Goal: Task Accomplishment & Management: Use online tool/utility

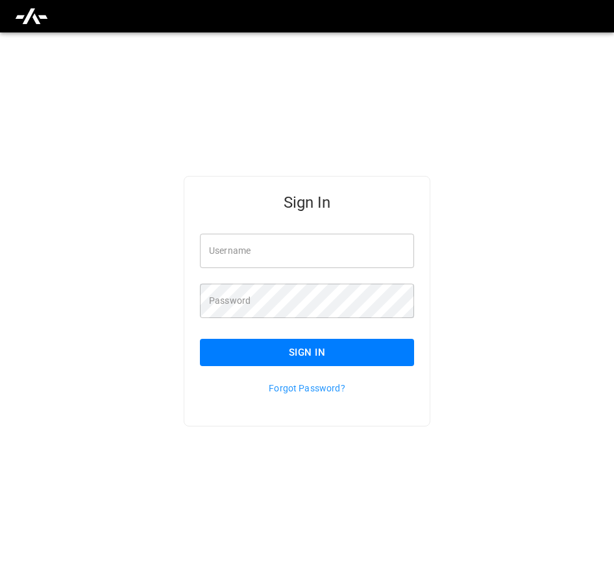
type input "**********"
click at [343, 361] on button "Sign In" at bounding box center [307, 352] width 214 height 27
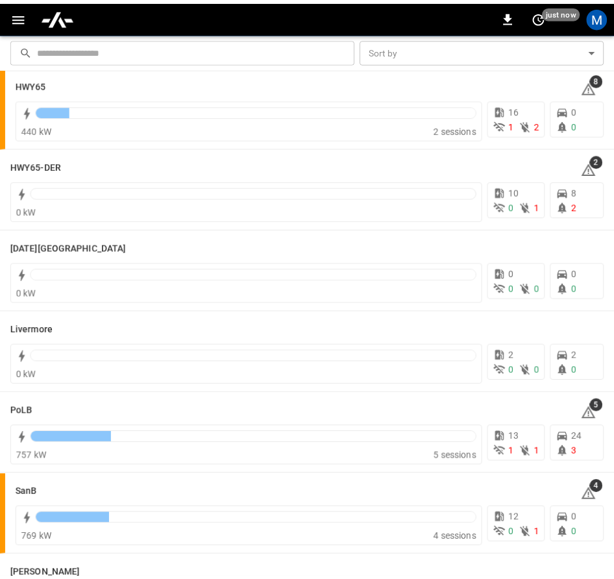
scroll to position [195, 0]
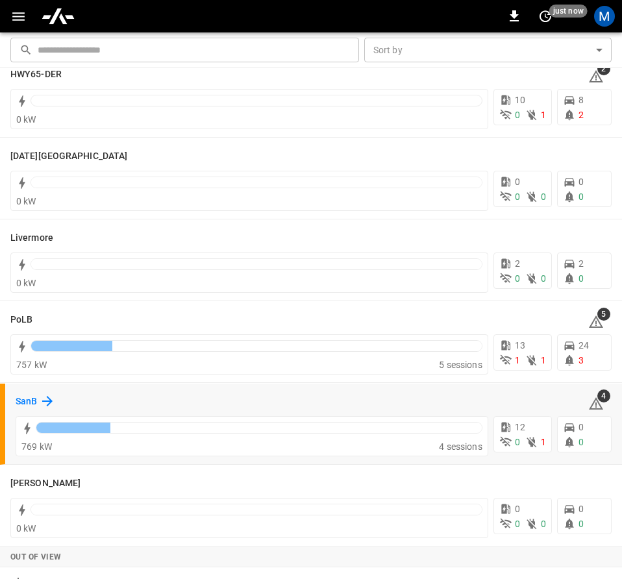
click at [40, 402] on icon at bounding box center [48, 401] width 16 height 16
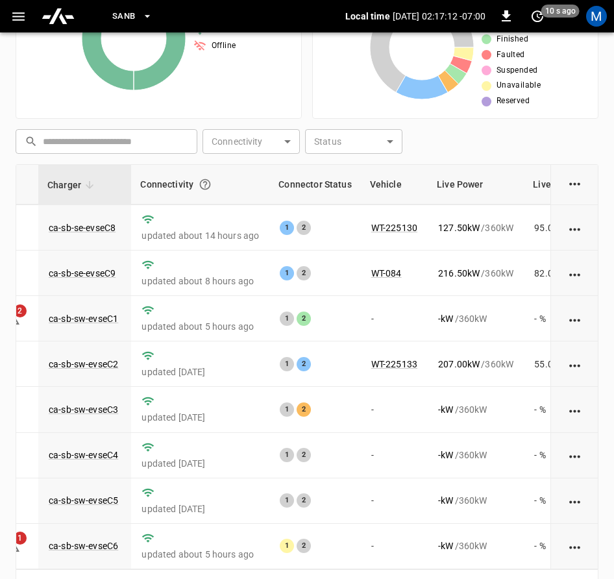
scroll to position [197, 80]
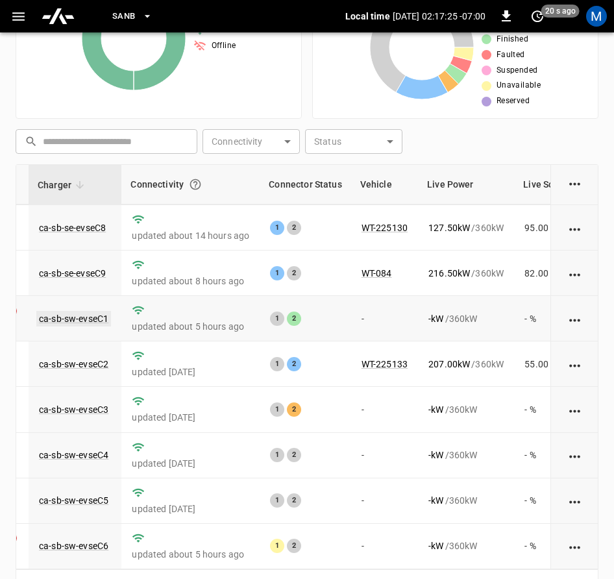
click at [88, 311] on link "ca-sb-sw-evseC1" at bounding box center [73, 319] width 75 height 16
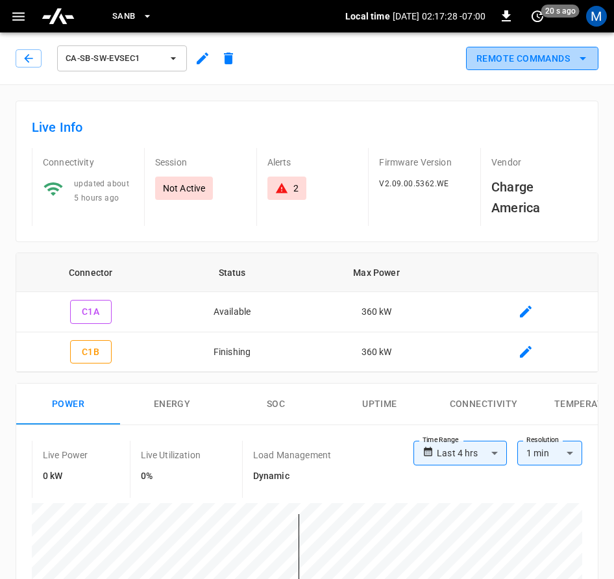
click at [520, 58] on button "Remote Commands" at bounding box center [532, 59] width 132 height 24
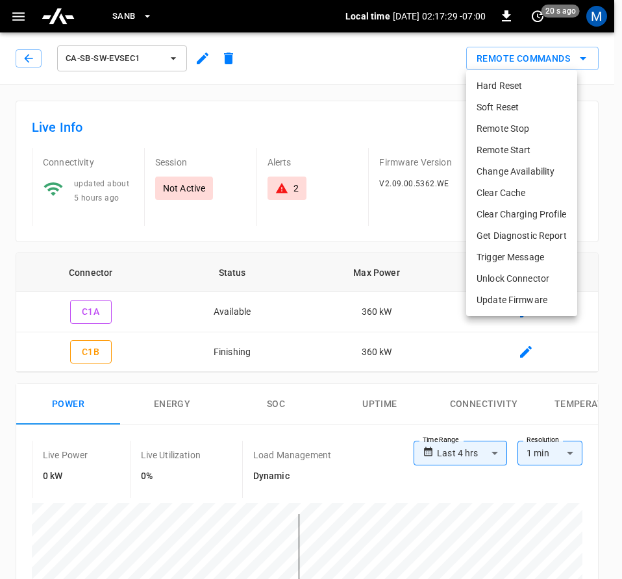
click at [509, 82] on li "Hard Reset" at bounding box center [521, 85] width 111 height 21
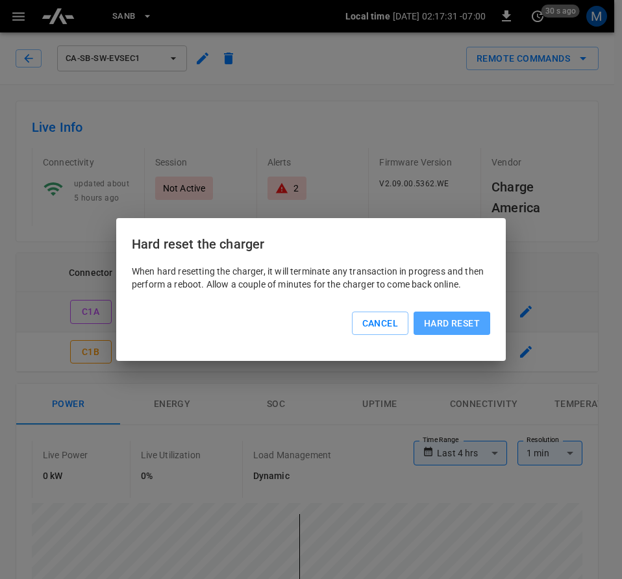
click at [450, 317] on button "Hard reset" at bounding box center [451, 323] width 77 height 24
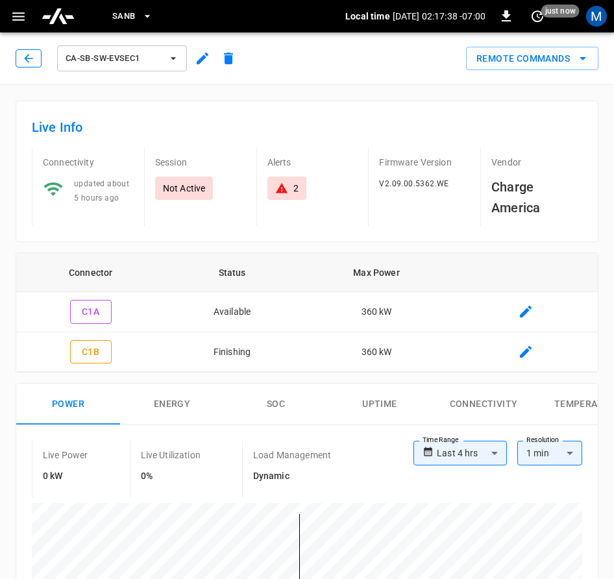
click at [25, 59] on icon "button" at bounding box center [28, 58] width 8 height 8
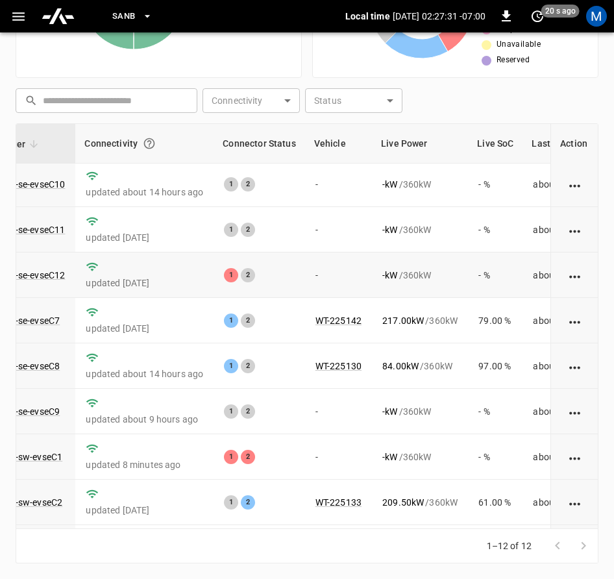
scroll to position [0, 126]
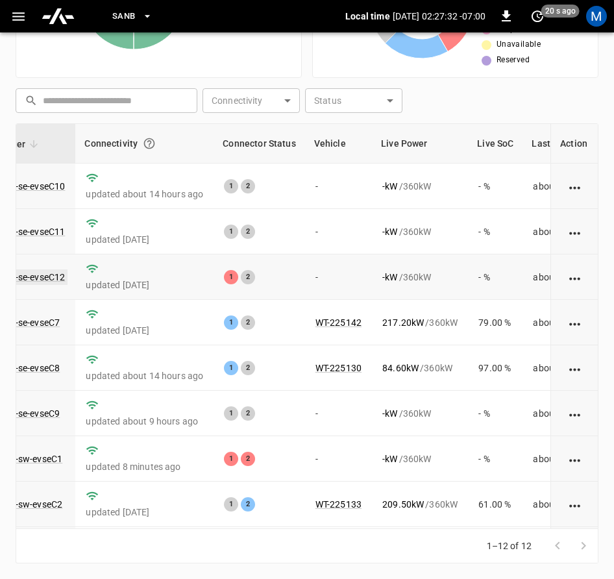
click at [56, 276] on link "ca-sb-se-evseC12" at bounding box center [28, 277] width 77 height 16
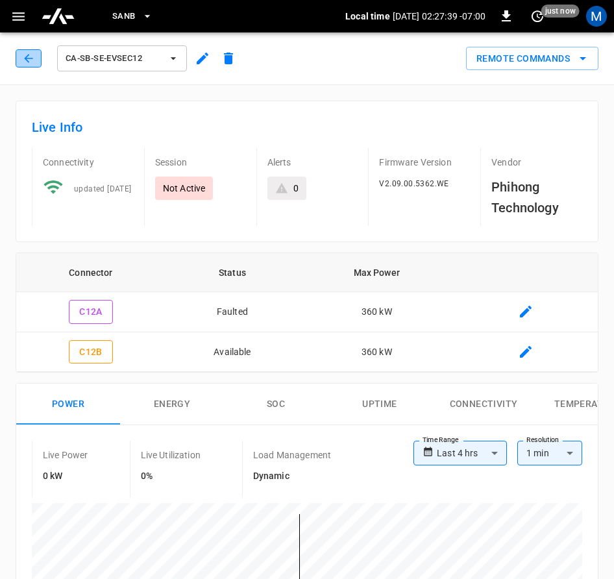
click at [31, 58] on icon "button" at bounding box center [28, 58] width 8 height 8
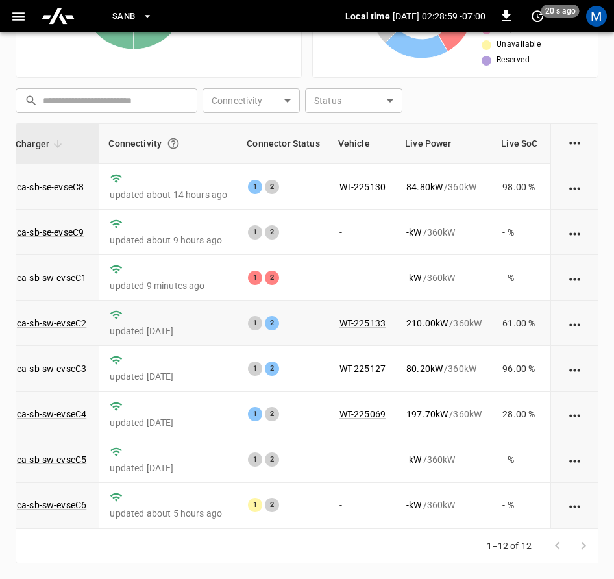
scroll to position [197, 102]
click at [63, 502] on link "ca-sb-sw-evseC6" at bounding box center [51, 505] width 75 height 16
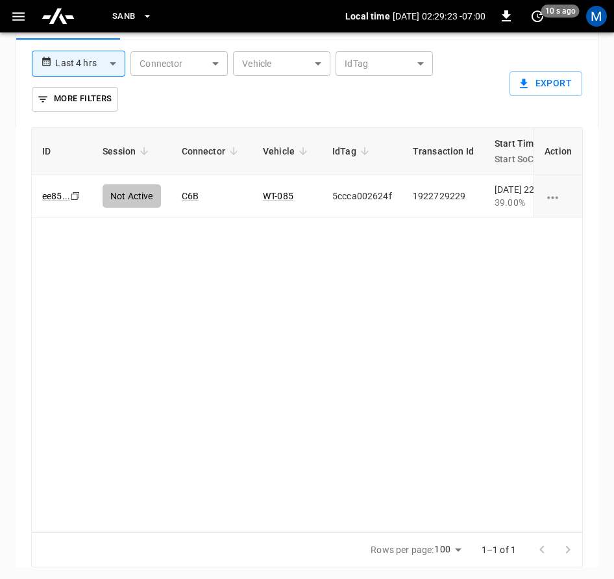
scroll to position [805, 0]
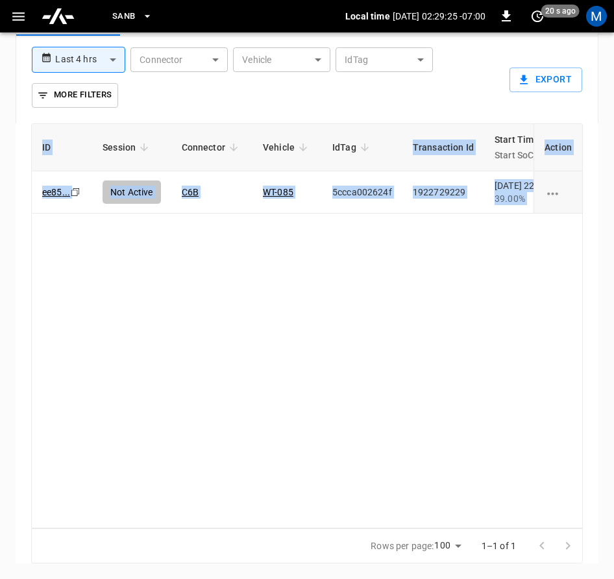
drag, startPoint x: 328, startPoint y: 527, endPoint x: 412, endPoint y: 515, distance: 85.3
click at [412, 515] on div "ID Session Connector Vehicle IdTag Transaction Id Start Time Start SoC End Time…" at bounding box center [307, 343] width 583 height 440
click at [333, 485] on div "ID Session Connector Vehicle IdTag Transaction Id Start Time Start SoC End Time…" at bounding box center [306, 325] width 551 height 405
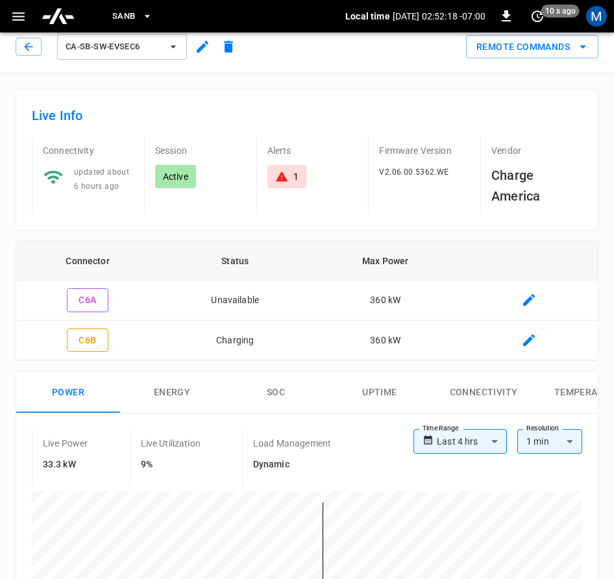
scroll to position [0, 0]
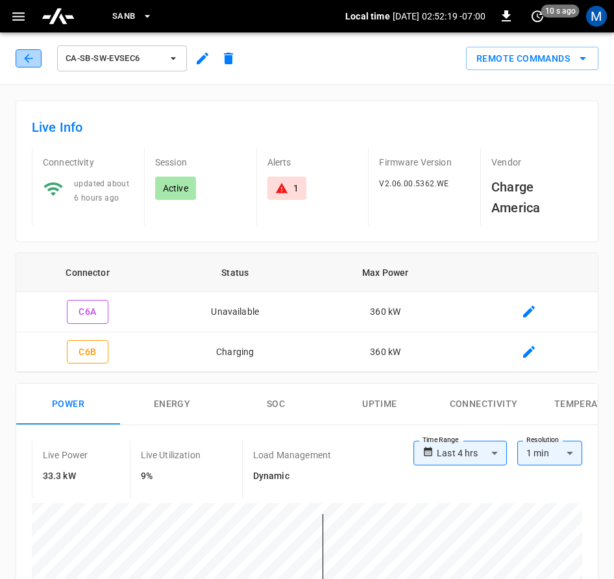
click at [34, 59] on icon "button" at bounding box center [28, 58] width 13 height 13
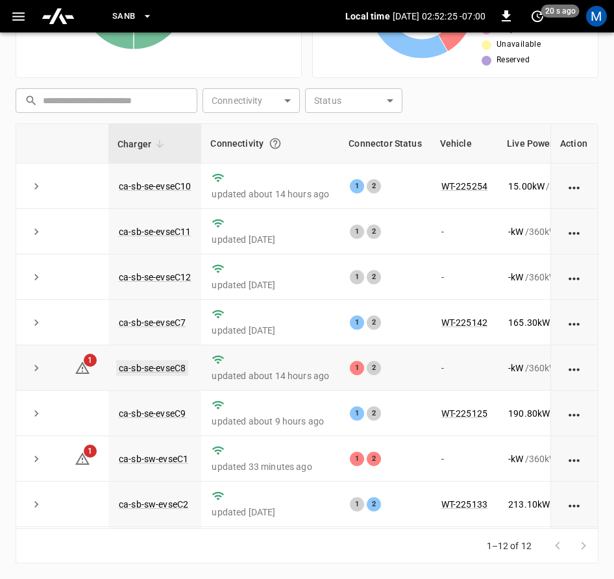
click at [141, 373] on link "ca-sb-se-evseC8" at bounding box center [152, 368] width 72 height 16
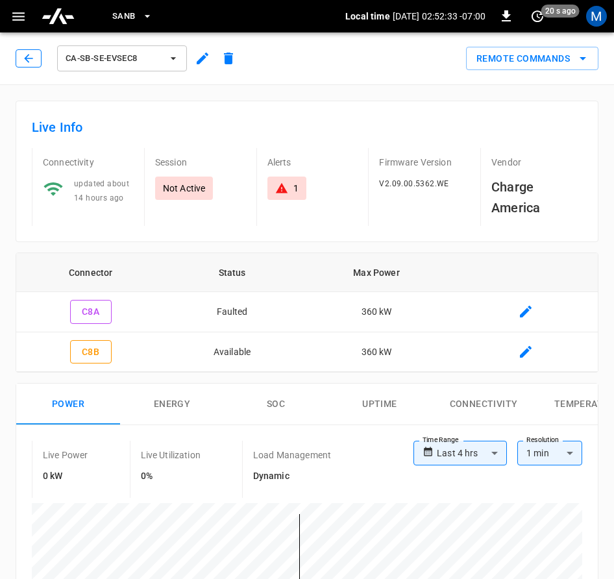
click at [23, 57] on icon "button" at bounding box center [28, 58] width 13 height 13
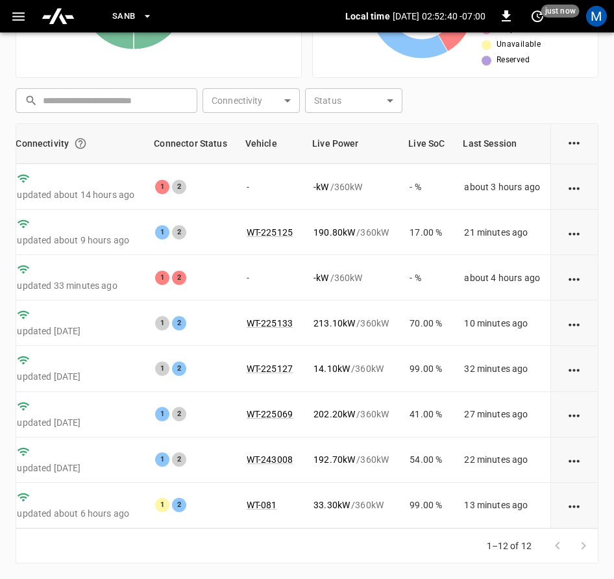
scroll to position [197, 0]
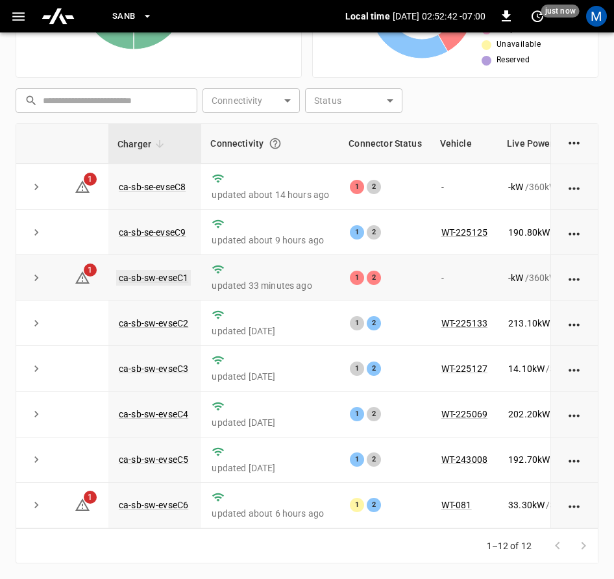
click at [152, 270] on link "ca-sb-sw-evseC1" at bounding box center [153, 278] width 75 height 16
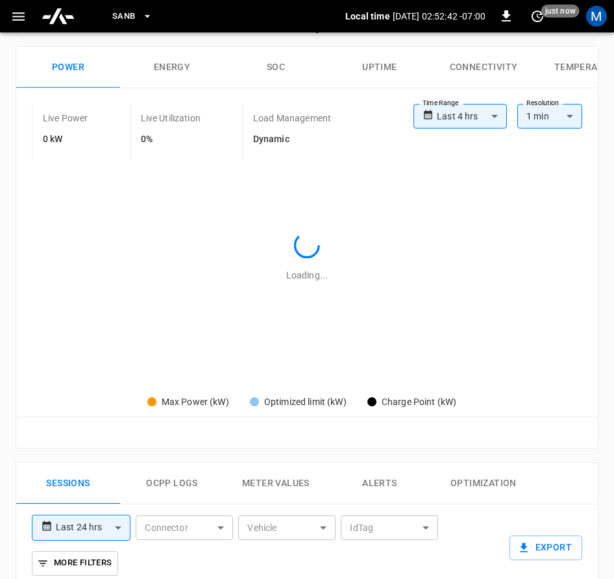
type input "**********"
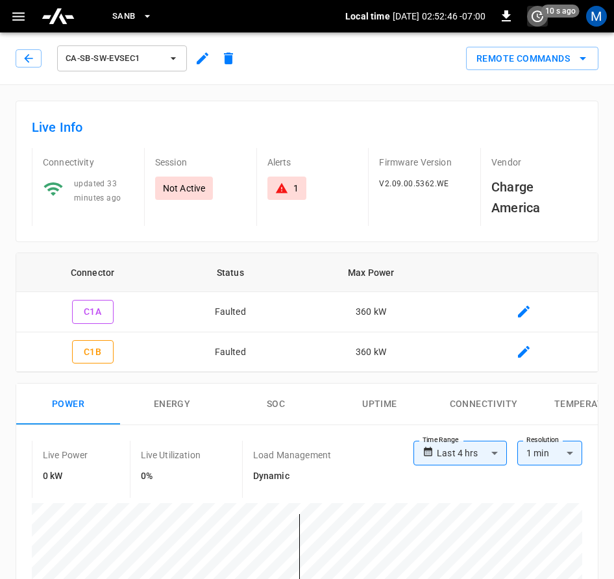
click at [539, 12] on icon "set refresh interval" at bounding box center [537, 16] width 16 height 16
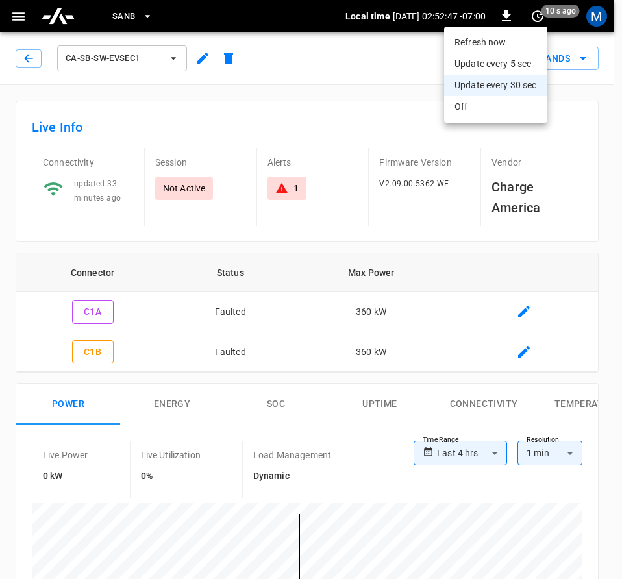
click at [509, 38] on li "Refresh now" at bounding box center [495, 42] width 103 height 21
click at [337, 79] on div at bounding box center [311, 289] width 622 height 579
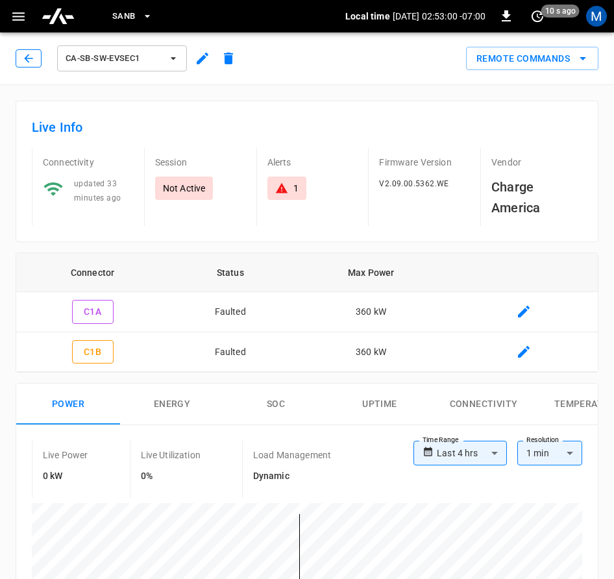
click at [33, 53] on icon "button" at bounding box center [28, 58] width 13 height 13
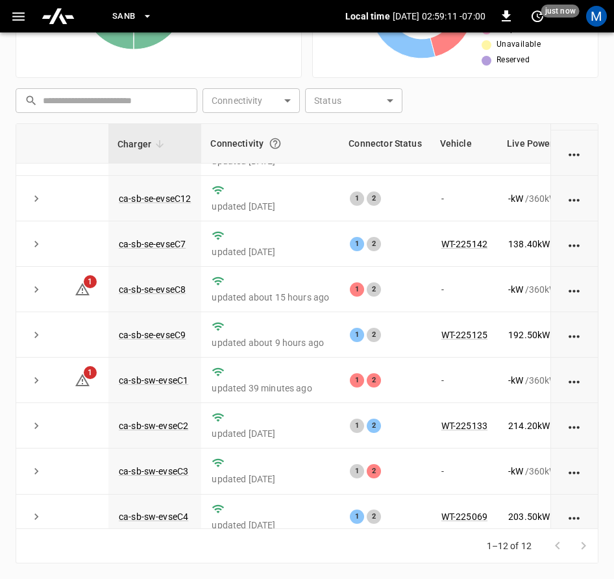
scroll to position [197, 0]
